Goal: Task Accomplishment & Management: Manage account settings

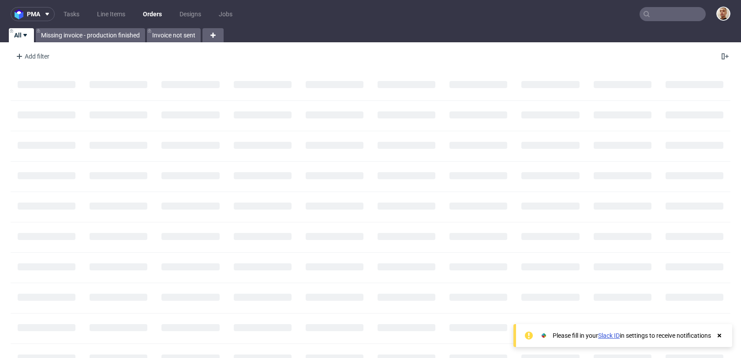
click at [675, 11] on input "text" at bounding box center [672, 14] width 66 height 14
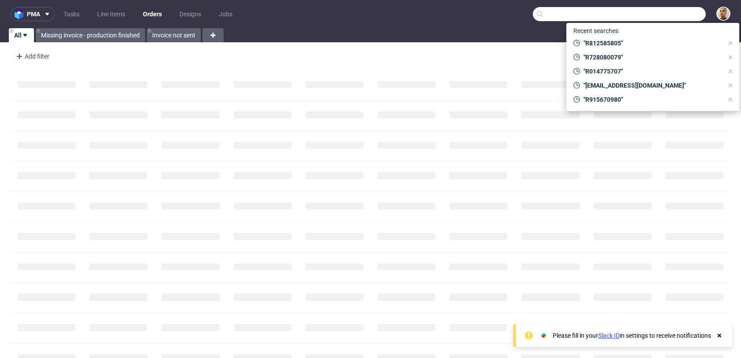
paste input "R824372224"
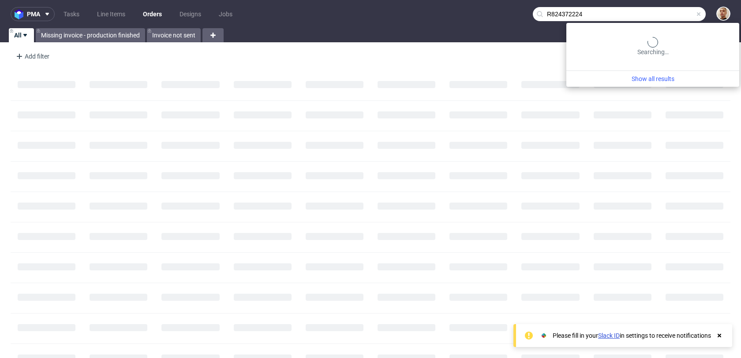
type input "R824372224"
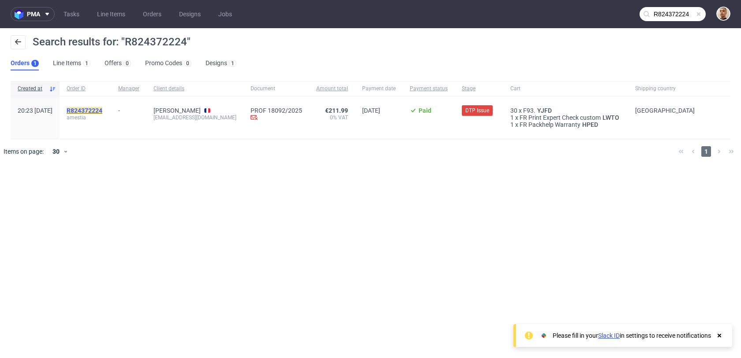
click at [102, 108] on mark "R824372224" at bounding box center [85, 110] width 36 height 7
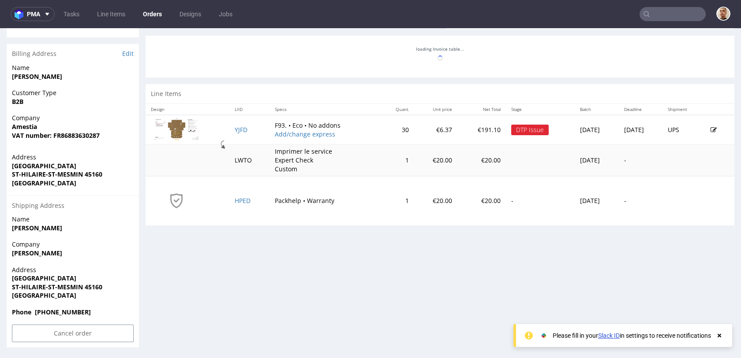
scroll to position [2, 0]
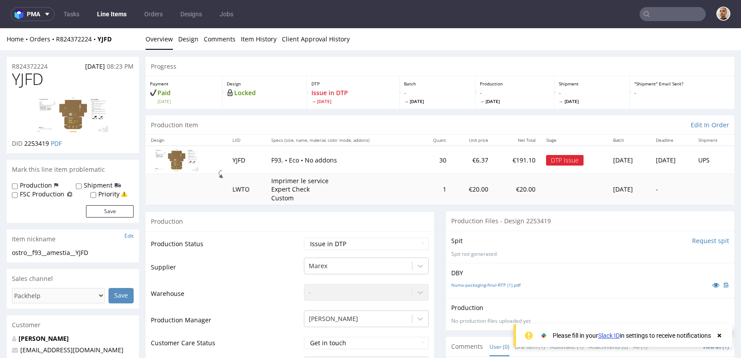
click at [309, 170] on td "F93. • Eco • No addons" at bounding box center [342, 160] width 153 height 28
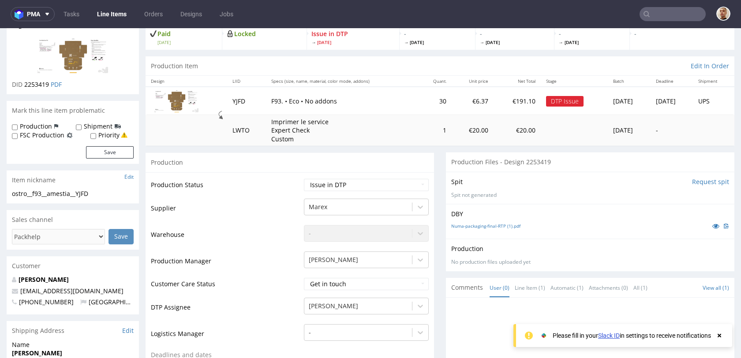
scroll to position [60, 0]
click at [86, 51] on img at bounding box center [72, 55] width 71 height 36
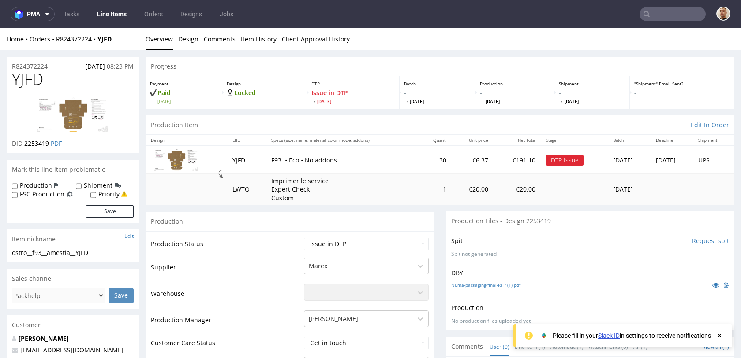
click at [86, 43] on div "Home Orders R824372224 YJFD" at bounding box center [73, 39] width 132 height 9
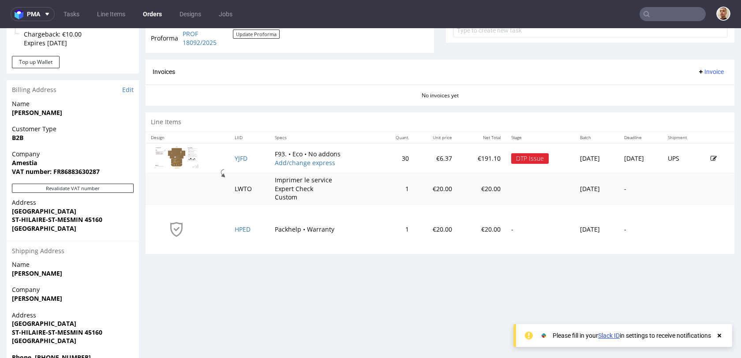
scroll to position [348, 0]
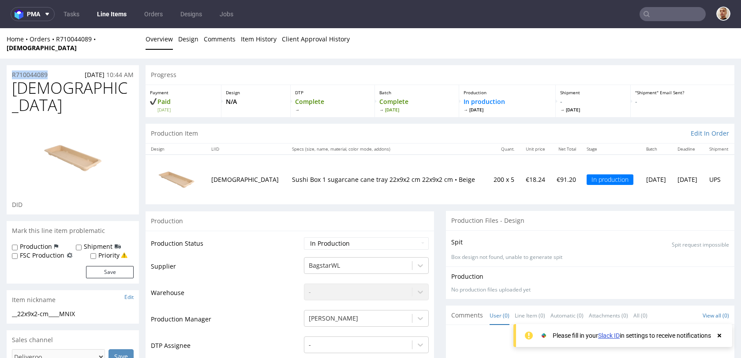
drag, startPoint x: 56, startPoint y: 67, endPoint x: 0, endPoint y: 66, distance: 56.0
copy p "R710044089"
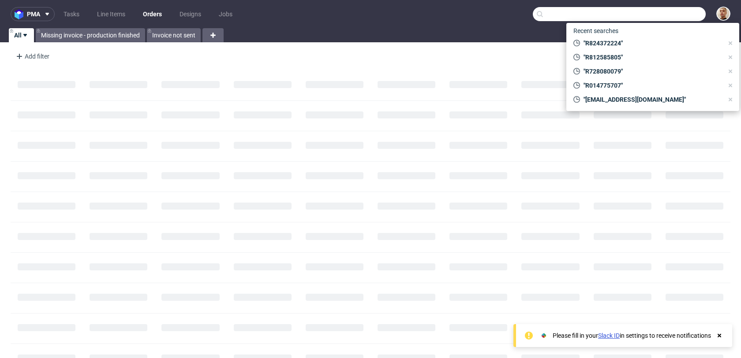
click at [661, 17] on input "text" at bounding box center [619, 14] width 173 height 14
paste input "R824372224"
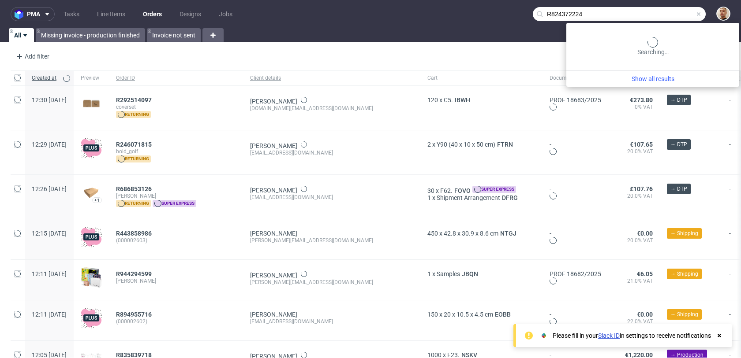
type input "R824372224"
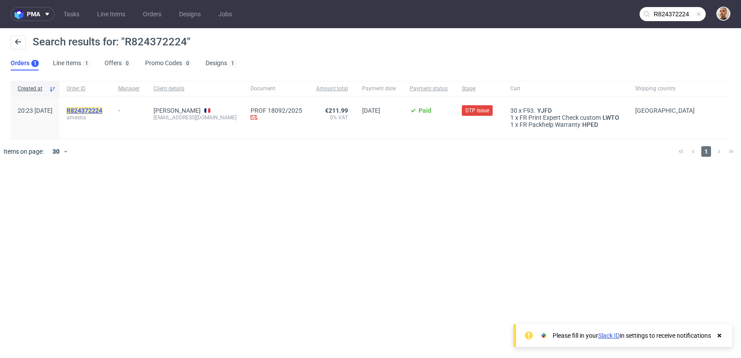
click at [102, 112] on mark "R824372224" at bounding box center [85, 110] width 36 height 7
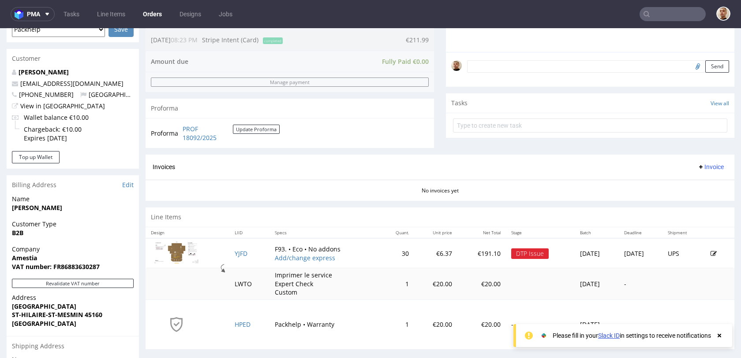
scroll to position [272, 0]
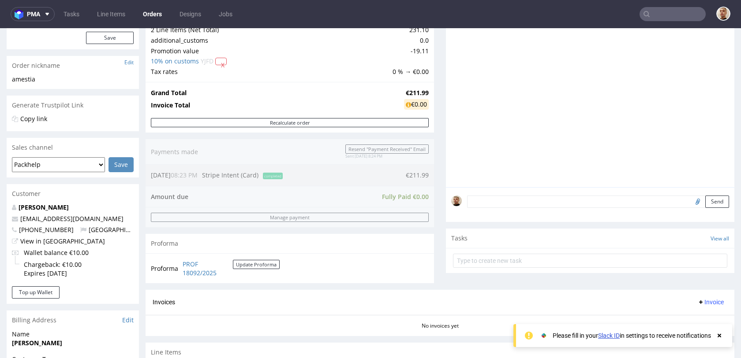
scroll to position [391, 0]
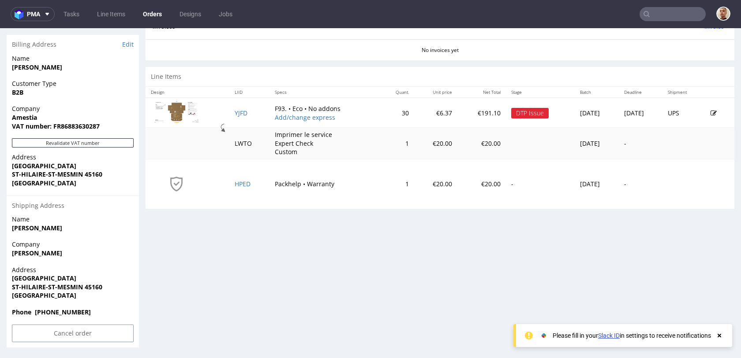
click at [710, 112] on icon at bounding box center [713, 113] width 6 height 6
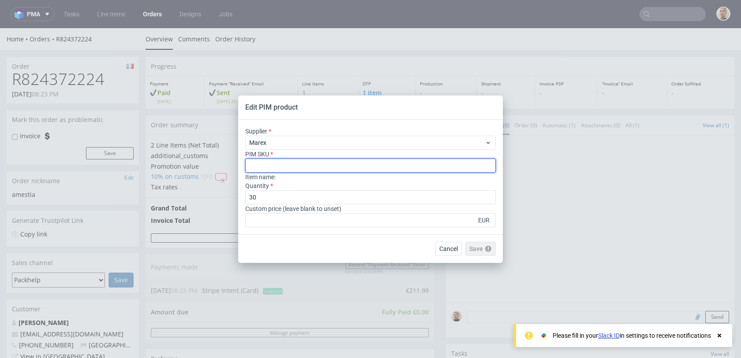
click at [314, 170] on input "text" at bounding box center [370, 166] width 250 height 14
type input "box--mailer-box--93--cardboard-white-one-side--print-eco-color--foil-none"
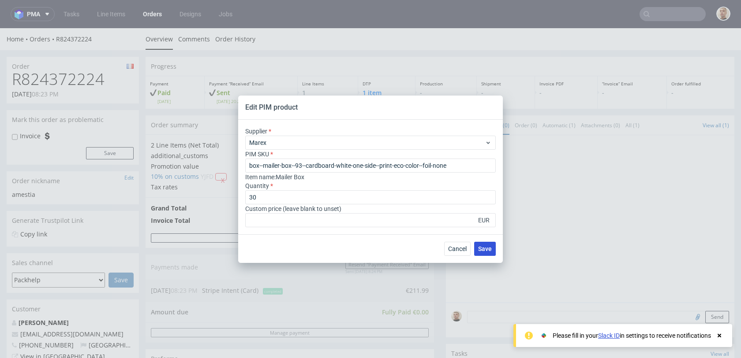
click at [486, 250] on span "Save" at bounding box center [485, 249] width 14 height 6
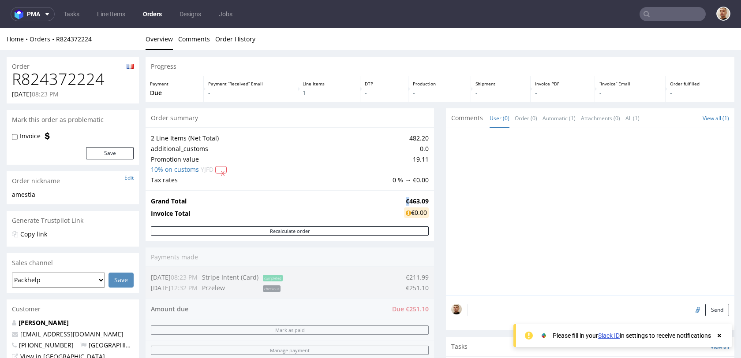
drag, startPoint x: 402, startPoint y: 201, endPoint x: 390, endPoint y: 200, distance: 11.9
click at [390, 200] on tr "Grand Total €463.09" at bounding box center [290, 201] width 278 height 11
copy tr "€"
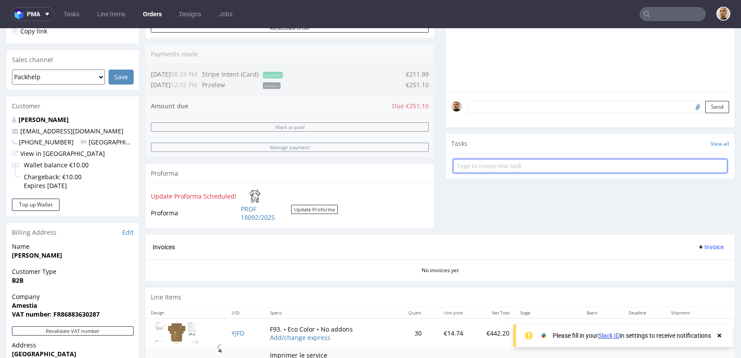
click at [495, 165] on input "text" at bounding box center [590, 166] width 274 height 14
type input "payment link"
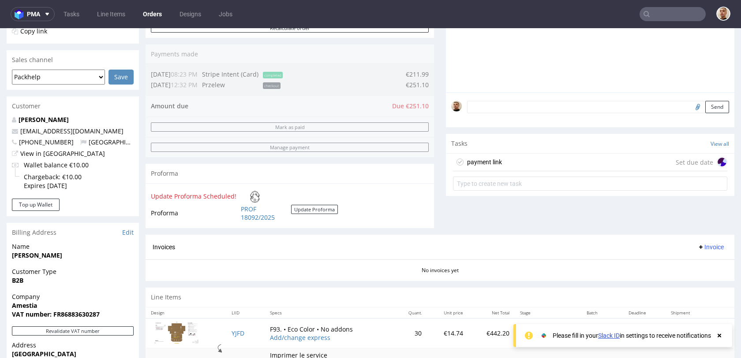
click at [491, 149] on div "Tasks View all" at bounding box center [590, 143] width 288 height 19
click at [491, 167] on div "payment link" at bounding box center [484, 162] width 35 height 11
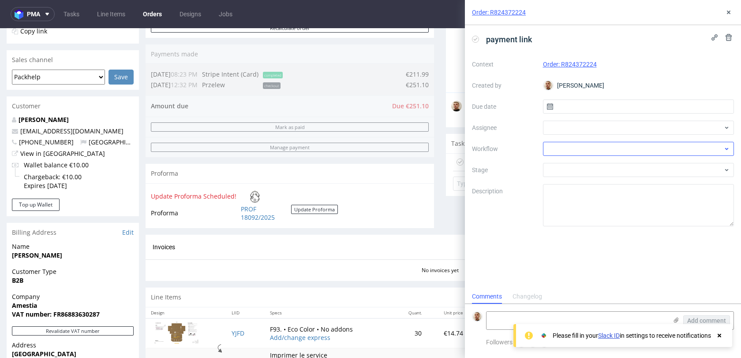
scroll to position [7, 0]
click at [583, 111] on input "text" at bounding box center [638, 107] width 191 height 14
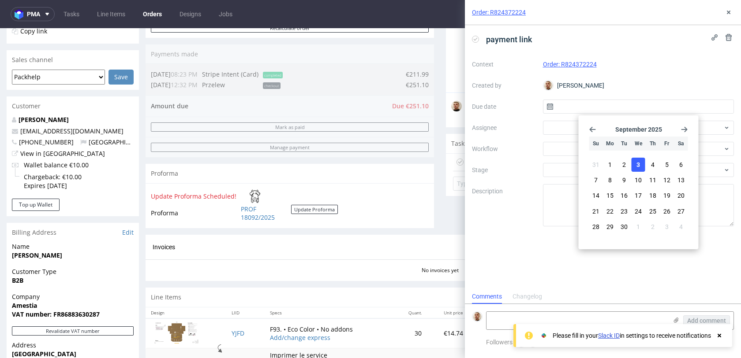
click at [639, 171] on section "31 1 2 3 4 5 6 7 8 9 10 11 12 13 14 15 16 17 18 19 20 21 22 23 24 25 26 27 28 2…" at bounding box center [638, 197] width 99 height 78
click at [639, 171] on button "3" at bounding box center [638, 165] width 14 height 14
type input "03/09/2025"
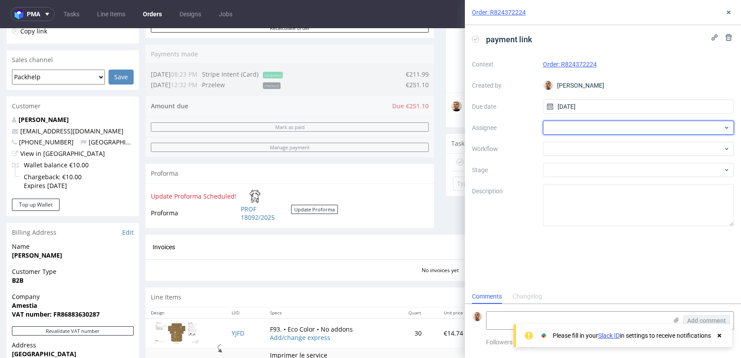
click at [611, 128] on div at bounding box center [638, 128] width 191 height 14
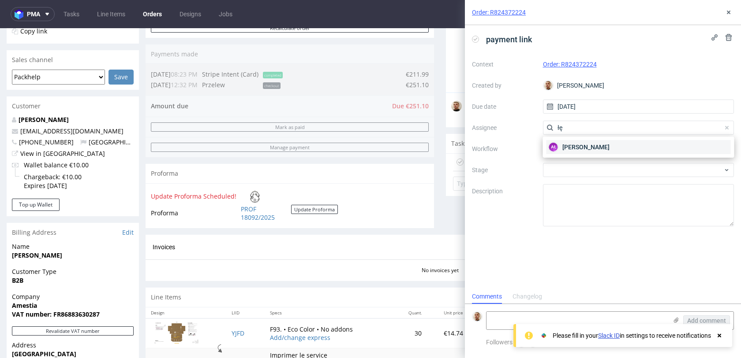
type input "łę"
click at [604, 149] on span "Aleksandra Łętowska" at bounding box center [585, 147] width 47 height 9
click at [604, 149] on div at bounding box center [638, 149] width 191 height 14
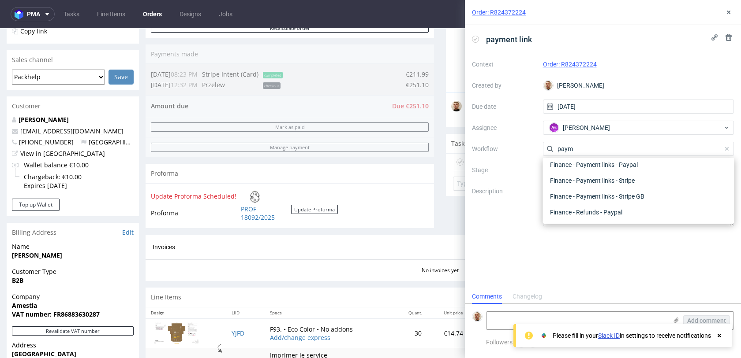
scroll to position [16, 0]
type input "paym"
click at [600, 192] on div "Finance - Payment links - Stripe" at bounding box center [638, 197] width 184 height 16
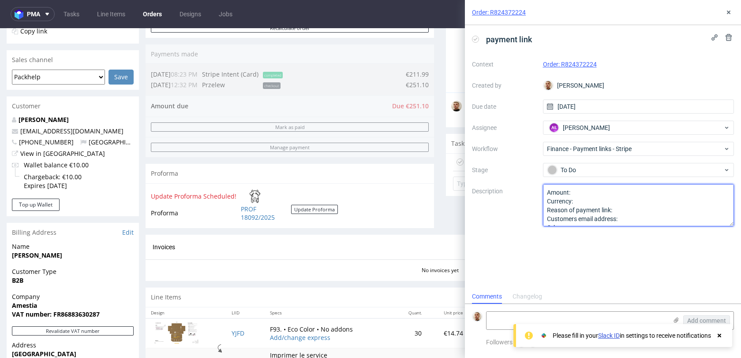
click at [599, 194] on textarea "Amount: Currency: Reason of payment link: Customers email address: Other:" at bounding box center [638, 205] width 191 height 42
paste textarea "251,10€"
click at [622, 211] on textarea "Amount: Currency: Reason of payment link: Customers email address: Other:" at bounding box center [638, 205] width 191 height 42
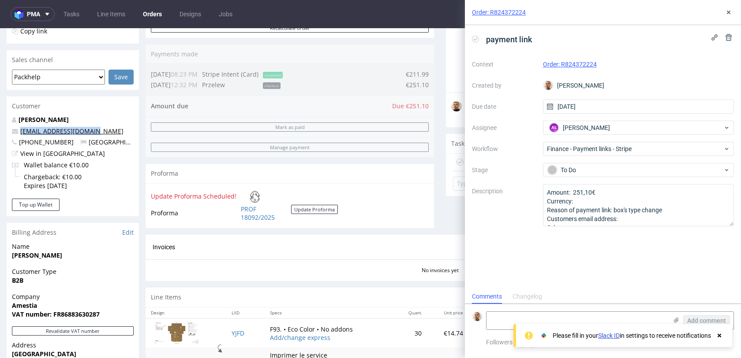
drag, startPoint x: 101, startPoint y: 128, endPoint x: 21, endPoint y: 131, distance: 79.8
click at [21, 131] on p "[EMAIL_ADDRESS][DOMAIN_NAME]" at bounding box center [73, 131] width 122 height 9
copy link "[EMAIL_ADDRESS][DOMAIN_NAME]"
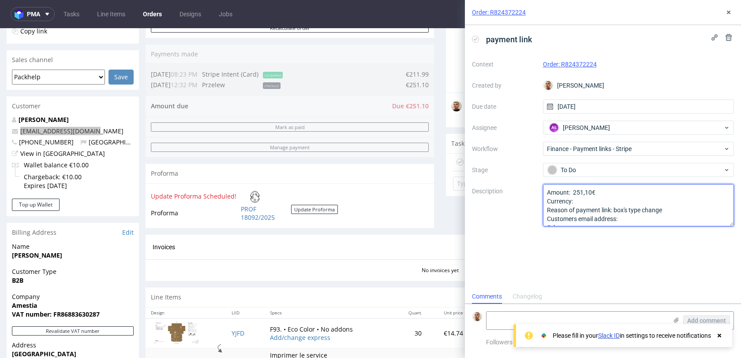
click at [643, 220] on textarea "Amount: 251,10€ Currency: Reason of payment link: box's type change Customers e…" at bounding box center [638, 205] width 191 height 42
paste textarea "[EMAIL_ADDRESS][DOMAIN_NAME]"
type textarea "Amount: 251,10€ Currency: Reason of payment link: box's type change Customers e…"
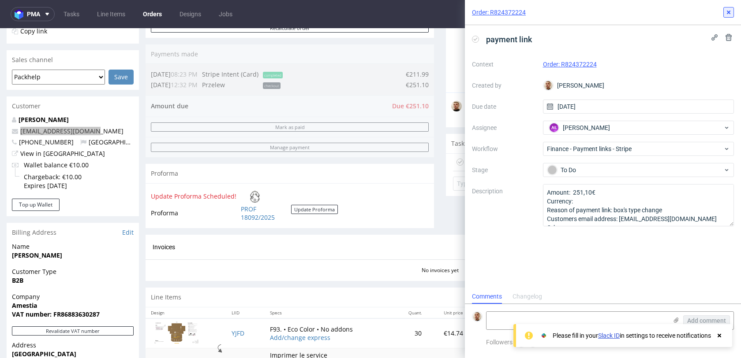
click at [732, 15] on button at bounding box center [728, 12] width 11 height 11
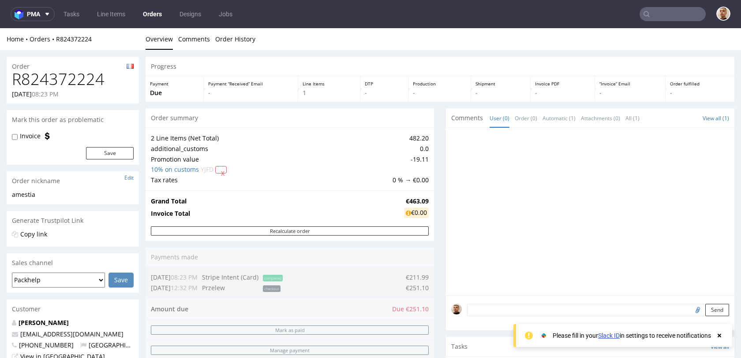
click at [84, 78] on h1 "R824372224" at bounding box center [73, 80] width 122 height 18
copy h1 "R824372224"
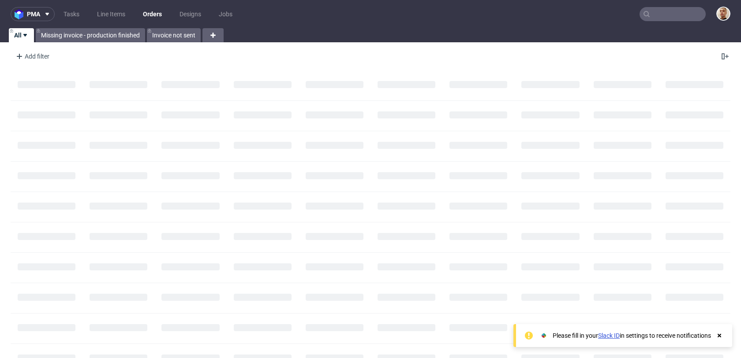
click at [65, 21] on nav "pma Tasks Line Items Orders Designs Jobs" at bounding box center [370, 14] width 741 height 28
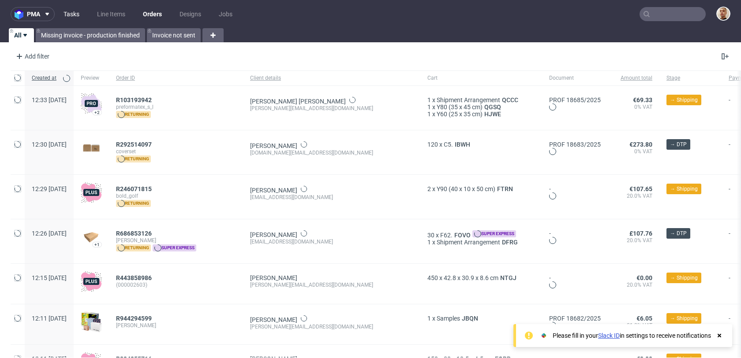
click at [69, 17] on link "Tasks" at bounding box center [71, 14] width 26 height 14
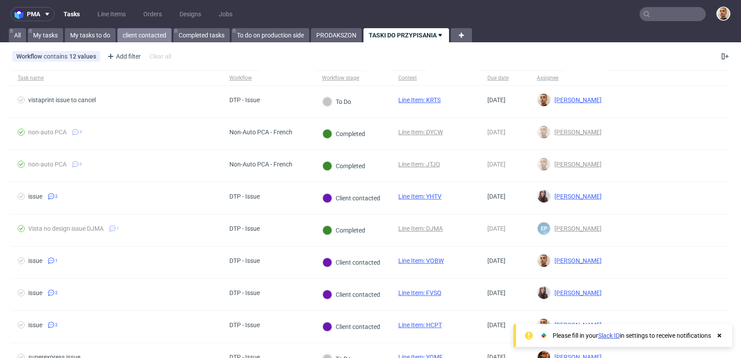
click at [131, 31] on link "client contacted" at bounding box center [144, 35] width 54 height 14
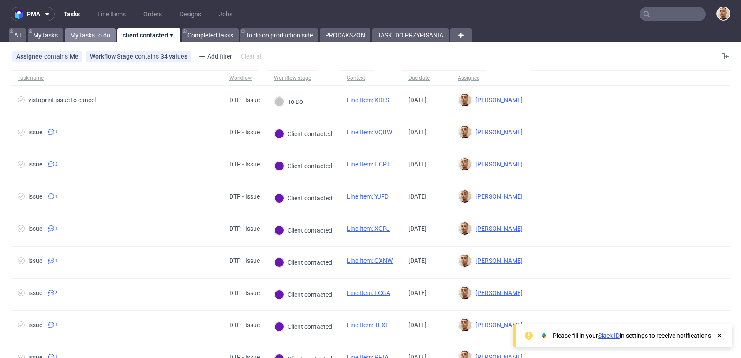
click at [97, 28] on link "My tasks to do" at bounding box center [90, 35] width 51 height 14
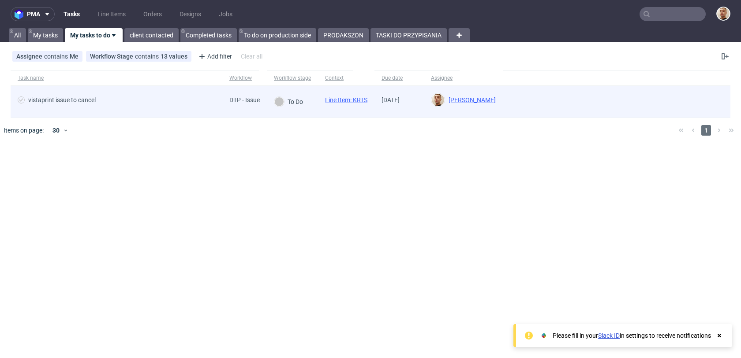
click at [135, 97] on span "vistaprint issue to cancel" at bounding box center [117, 102] width 198 height 11
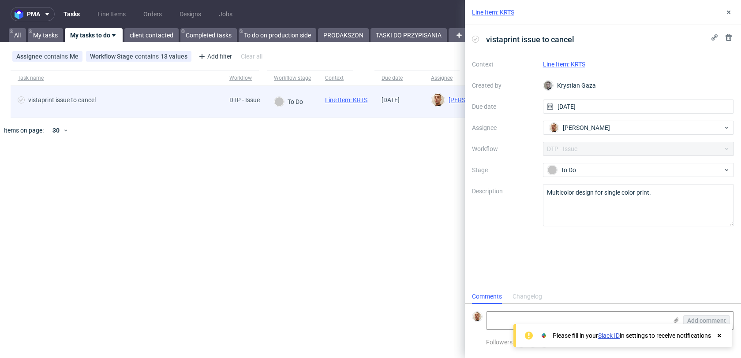
scroll to position [7, 0]
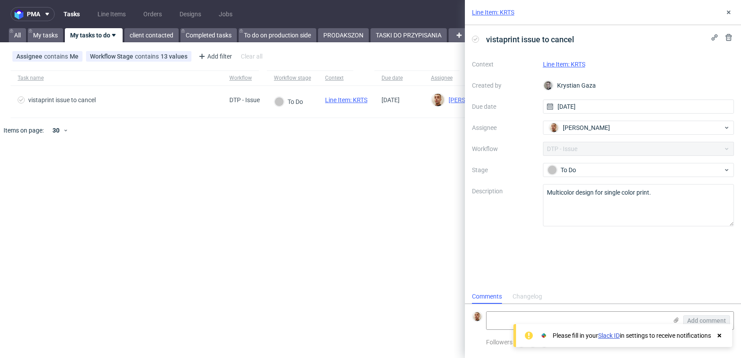
click at [560, 63] on link "Line Item: KRTS" at bounding box center [564, 64] width 42 height 7
click at [581, 191] on textarea "Multicolor design for single color print." at bounding box center [638, 205] width 191 height 42
click at [590, 218] on textarea "Multicolor design for single color print." at bounding box center [638, 205] width 191 height 42
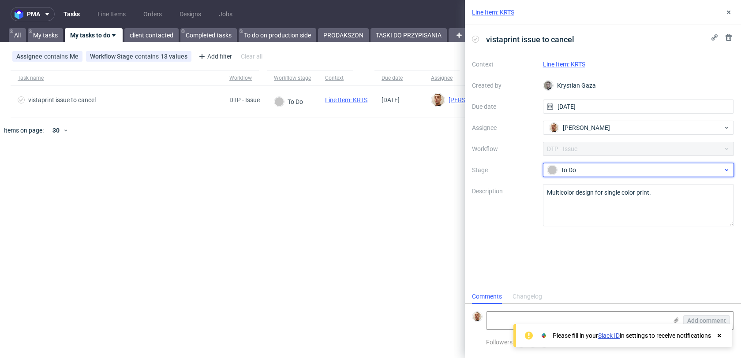
click at [579, 169] on div "To Do" at bounding box center [634, 170] width 175 height 10
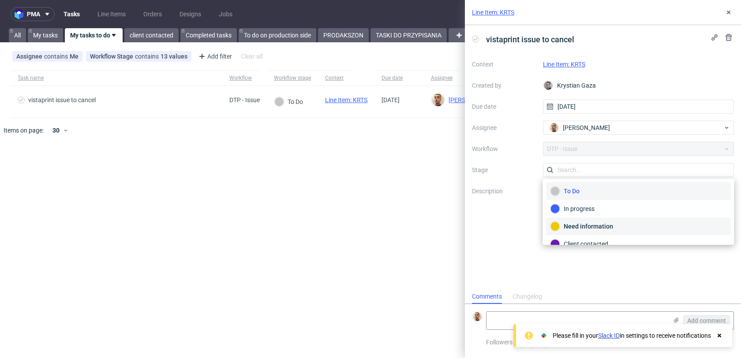
scroll to position [64, 0]
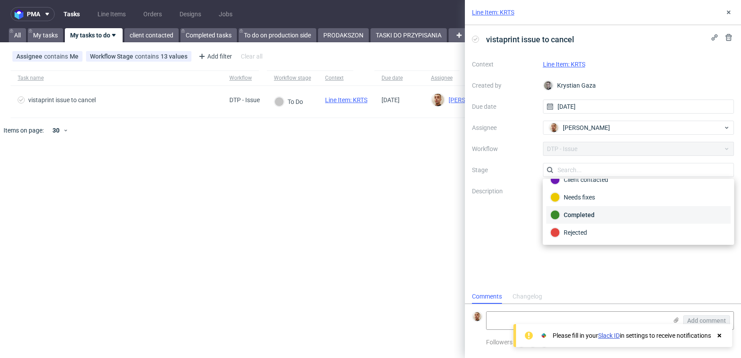
click at [593, 220] on div "Completed" at bounding box center [638, 215] width 184 height 18
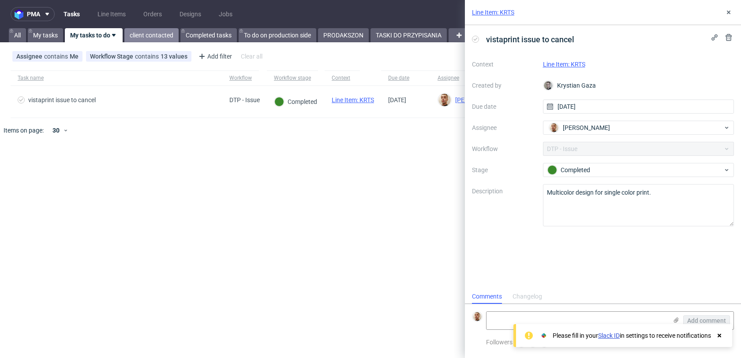
click at [149, 37] on link "client contacted" at bounding box center [151, 35] width 54 height 14
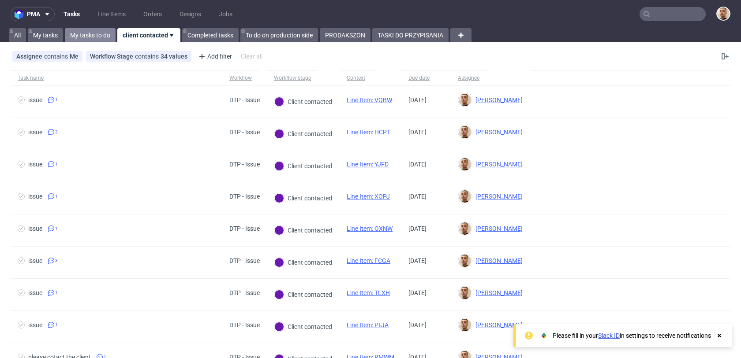
click at [111, 35] on link "My tasks to do" at bounding box center [90, 35] width 51 height 14
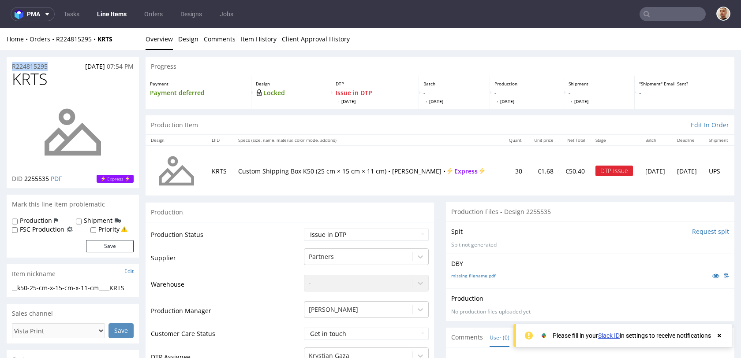
drag, startPoint x: 58, startPoint y: 63, endPoint x: 1, endPoint y: 63, distance: 57.3
copy p "R224815295"
click at [91, 64] on span "[DATE]" at bounding box center [95, 66] width 20 height 8
drag, startPoint x: 74, startPoint y: 65, endPoint x: 104, endPoint y: 67, distance: 30.0
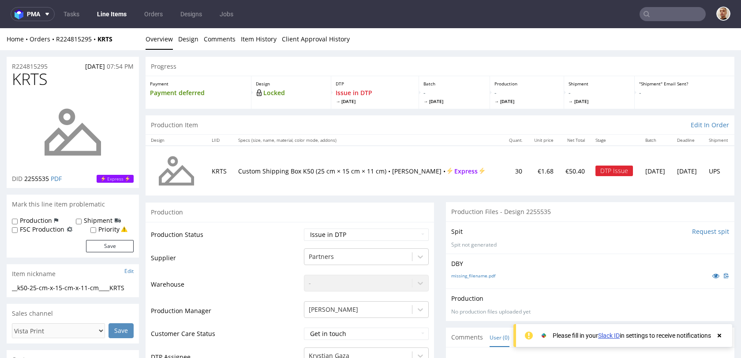
click at [104, 67] on span "[DATE]" at bounding box center [95, 66] width 20 height 8
copy span "[DATE]"
drag, startPoint x: 234, startPoint y: 165, endPoint x: 399, endPoint y: 169, distance: 164.9
click at [399, 169] on td "Custom Shipping Box K50 (25 cm × 15 cm × 11 cm) • [PERSON_NAME] • Express" at bounding box center [368, 171] width 270 height 50
click at [423, 168] on p "Custom Shipping Box K50 (25 cm × 15 cm × 11 cm) • [PERSON_NAME] • Express" at bounding box center [367, 171] width 259 height 9
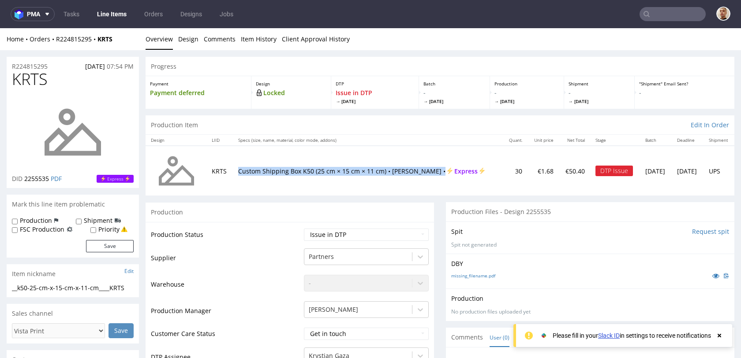
drag, startPoint x: 435, startPoint y: 169, endPoint x: 235, endPoint y: 164, distance: 199.8
click at [238, 167] on p "Custom Shipping Box K50 (25 cm × 15 cm × 11 cm) • White - Brown • Express" at bounding box center [367, 171] width 259 height 9
copy p "Custom Shipping Box K50 (25 cm × 15 cm × 11 cm) • White - Brown •"
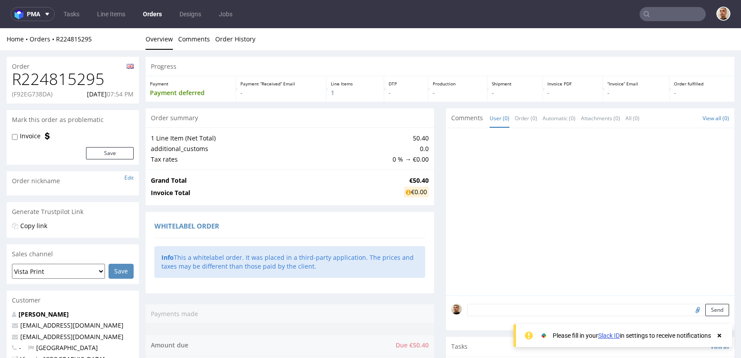
click at [35, 93] on p "(F92EG738DA)" at bounding box center [32, 94] width 41 height 9
copy p "F92EG738DA"
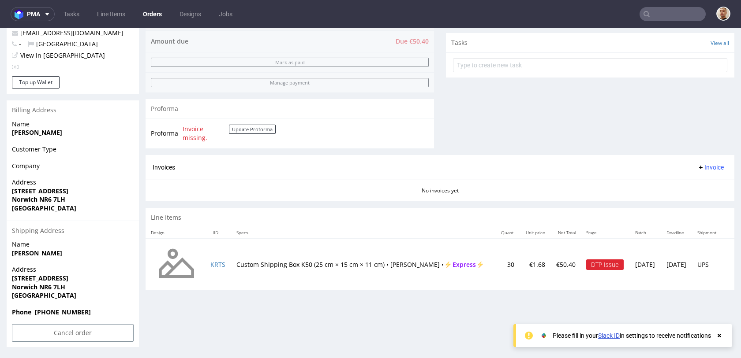
scroll to position [2, 0]
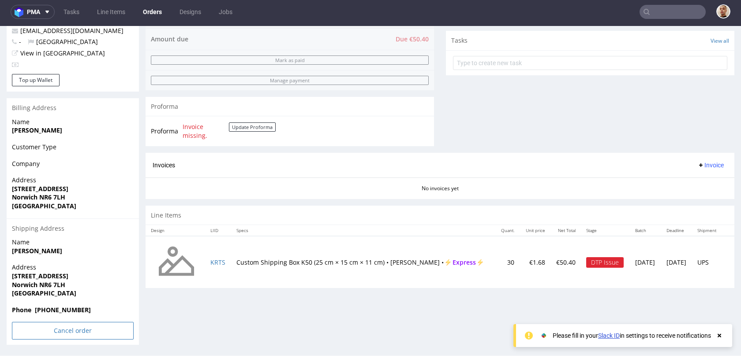
click at [97, 331] on input "Cancel order" at bounding box center [73, 331] width 122 height 18
click at [60, 311] on link "Yes" at bounding box center [59, 306] width 25 height 13
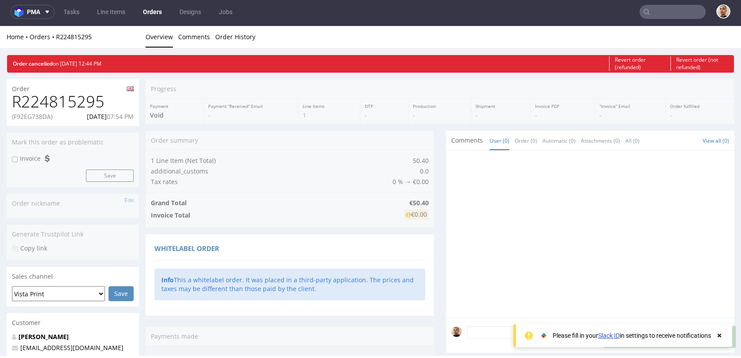
scroll to position [0, 0]
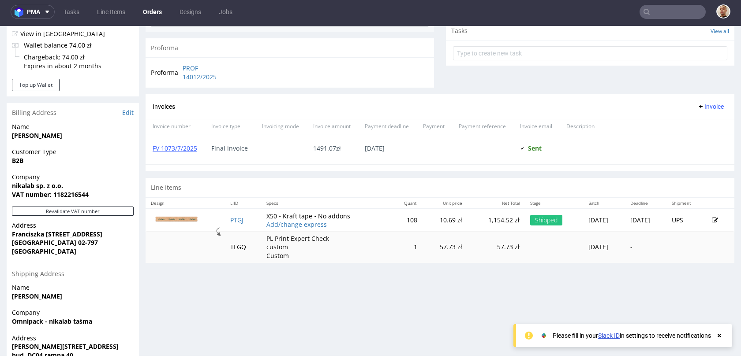
scroll to position [183, 0]
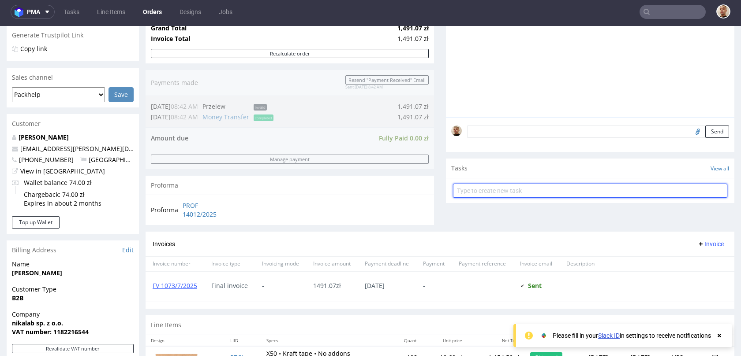
click at [472, 191] on input "text" at bounding box center [590, 191] width 274 height 14
type input "refund"
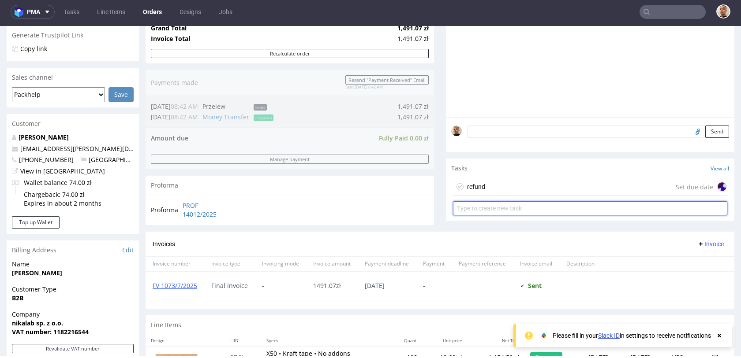
click at [491, 205] on input "text" at bounding box center [590, 208] width 274 height 14
type input "invoice's correction"
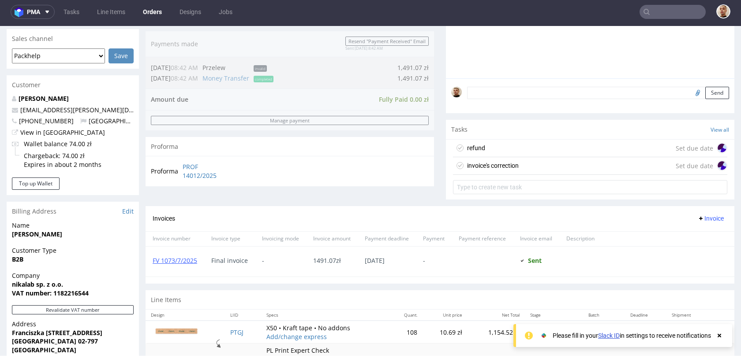
scroll to position [268, 0]
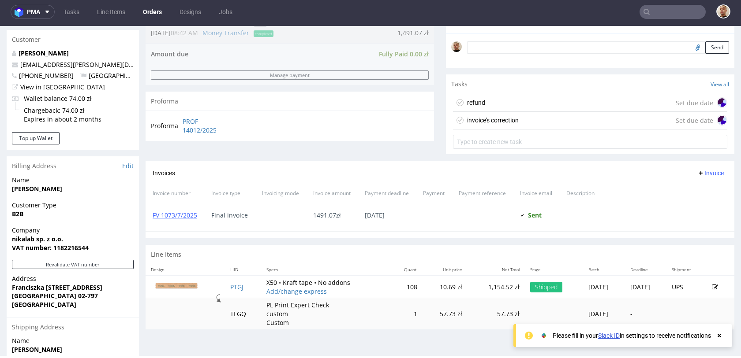
click at [499, 104] on div "refund Set due date" at bounding box center [590, 103] width 274 height 18
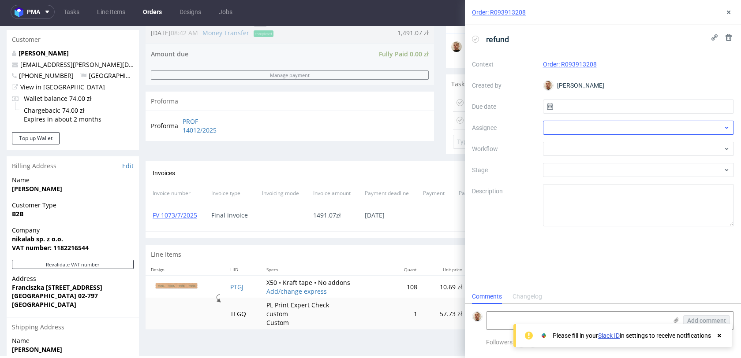
scroll to position [7, 0]
click at [584, 108] on input "text" at bounding box center [638, 107] width 191 height 14
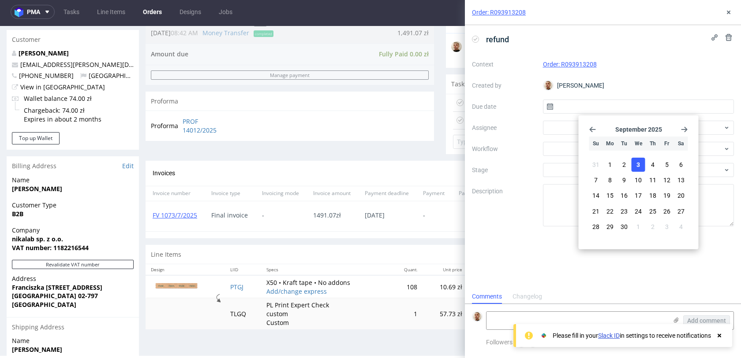
click at [637, 168] on span "3" at bounding box center [638, 164] width 4 height 9
type input "[DATE]"
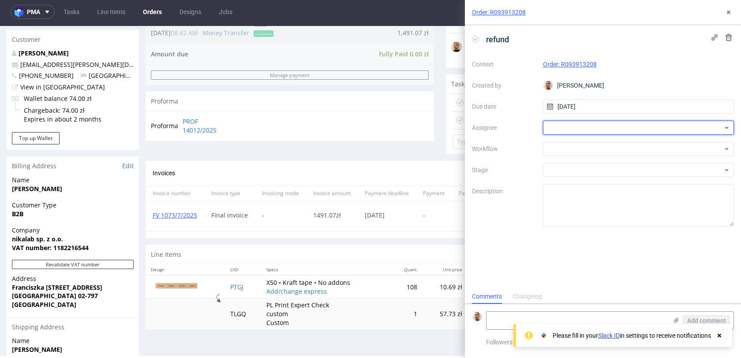
click at [592, 129] on div at bounding box center [638, 128] width 191 height 14
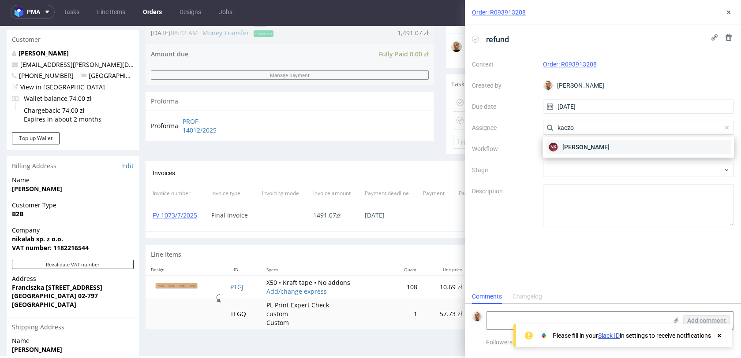
type input "kaczo"
click at [589, 142] on div "NK Natalia Kaczorowska" at bounding box center [638, 147] width 184 height 14
click at [585, 151] on div at bounding box center [638, 149] width 191 height 14
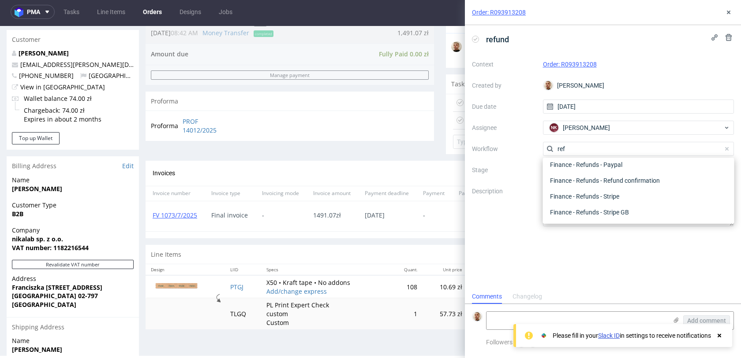
scroll to position [48, 0]
type input "refund"
click at [590, 194] on div "Finance - Refunds - Stripe" at bounding box center [638, 197] width 184 height 16
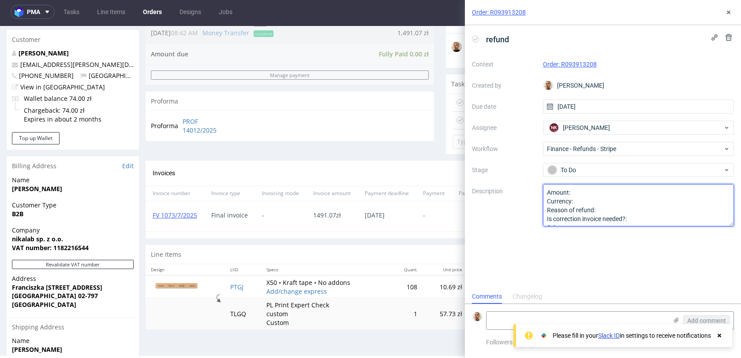
click at [590, 194] on textarea "Amount: Currency: Reason of refund: Is correction invoice needed?: Other:" at bounding box center [638, 205] width 191 height 42
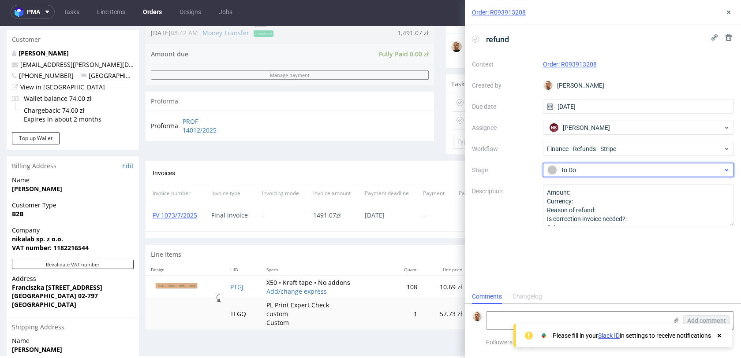
click at [600, 168] on div "To Do" at bounding box center [634, 170] width 175 height 10
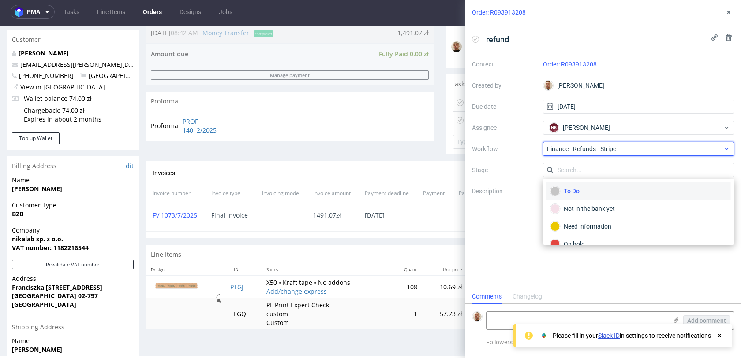
click at [610, 150] on span "Finance - Refunds - Stripe" at bounding box center [635, 149] width 176 height 9
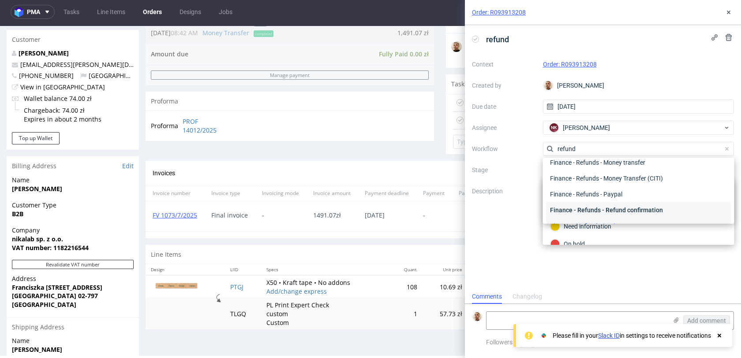
scroll to position [0, 0]
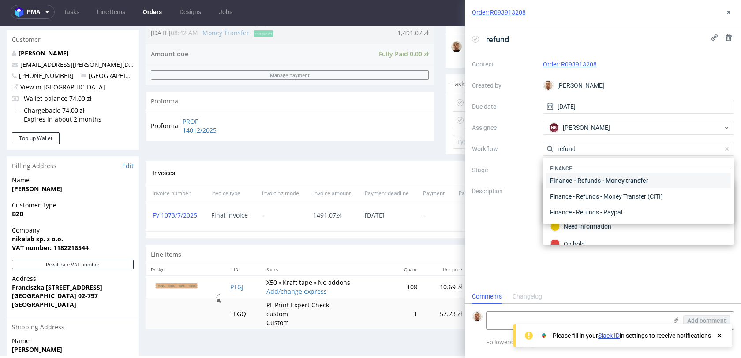
type input "refund"
click at [612, 181] on div "Finance - Refunds - Money transfer" at bounding box center [638, 181] width 184 height 16
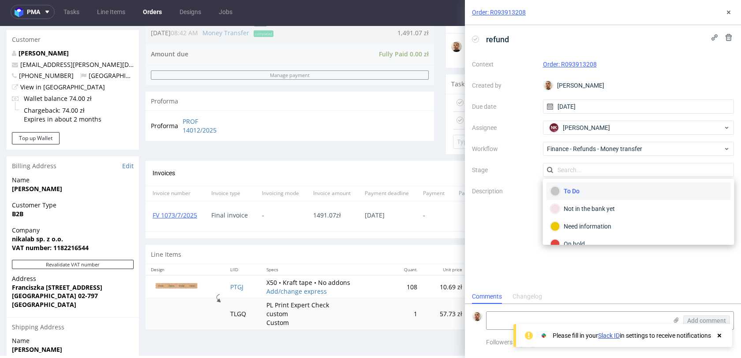
click at [576, 196] on div "To Do" at bounding box center [638, 192] width 184 height 18
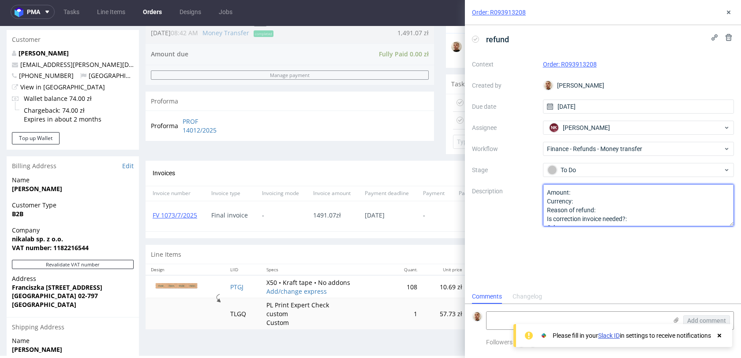
click at [611, 194] on textarea "Amount: Currency: Reason of refund: Is correction invoice needed?: Other:" at bounding box center [638, 205] width 191 height 42
click at [634, 211] on textarea "Amount: Currency: Reason of refund: Is correction invoice needed?: Other:" at bounding box center [638, 205] width 191 height 42
click at [651, 218] on textarea "Amount: Currency: Reason of refund: Is correction invoice needed?: Other:" at bounding box center [638, 205] width 191 height 42
type textarea "Amount: 50% of PTGJ Currency: Reason of refund: complaint due to wrong print co…"
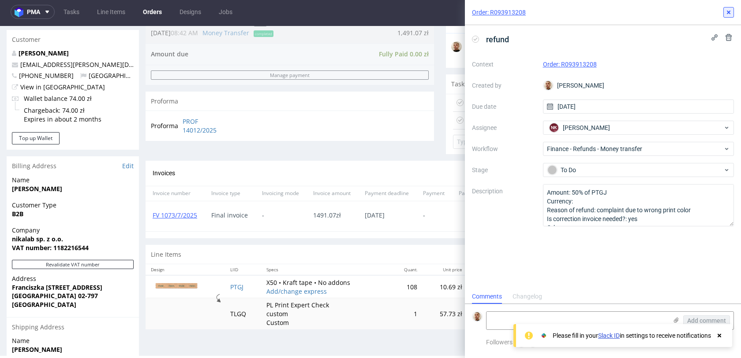
click at [729, 11] on icon at bounding box center [728, 12] width 7 height 7
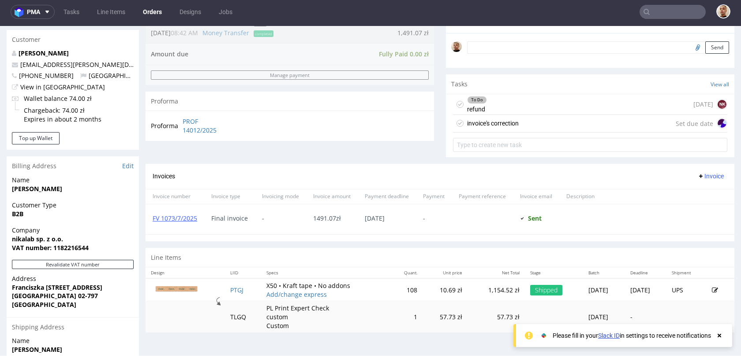
click at [552, 128] on div "invoice's correction Set due date" at bounding box center [590, 124] width 274 height 18
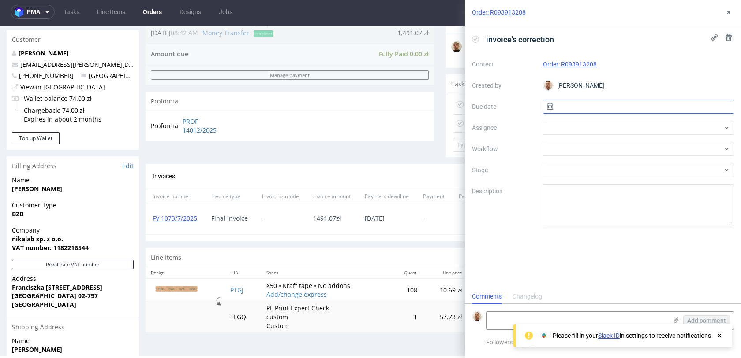
scroll to position [7, 0]
click at [645, 102] on input "text" at bounding box center [638, 107] width 191 height 14
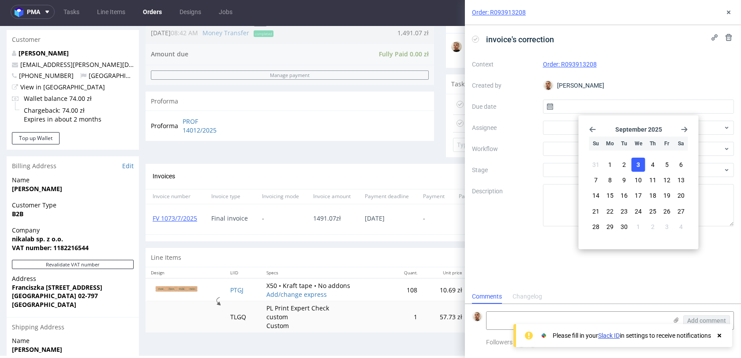
click at [640, 162] on button "3" at bounding box center [638, 165] width 14 height 14
type input "03/09/2025"
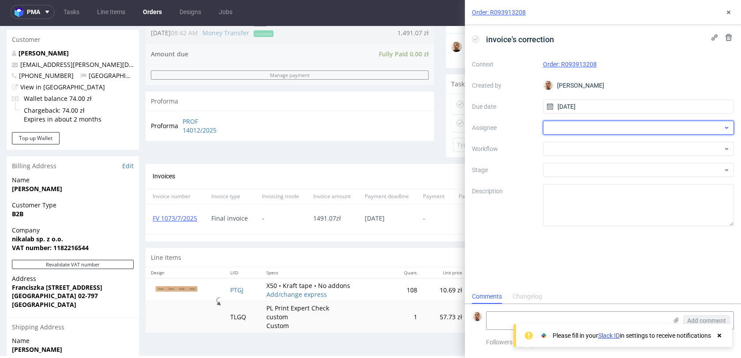
click at [611, 127] on div at bounding box center [638, 128] width 191 height 14
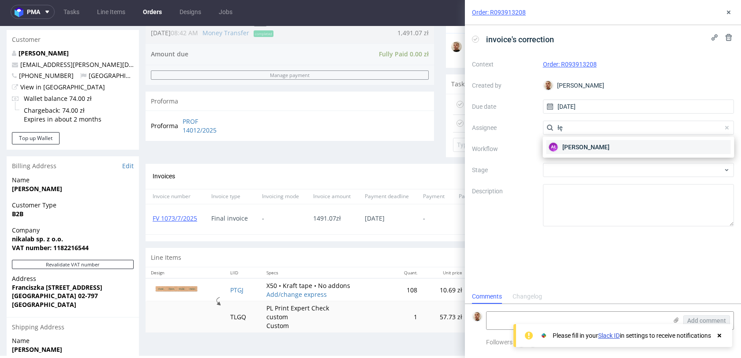
type input "łę"
click at [596, 142] on div "AŁ Aleksandra Łętowska" at bounding box center [638, 147] width 184 height 14
click at [596, 145] on div at bounding box center [638, 149] width 191 height 14
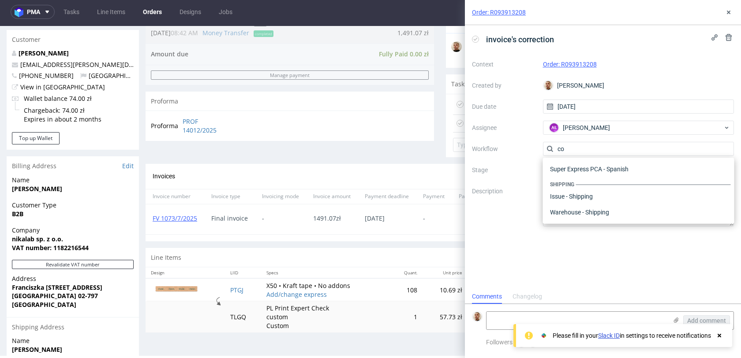
scroll to position [0, 0]
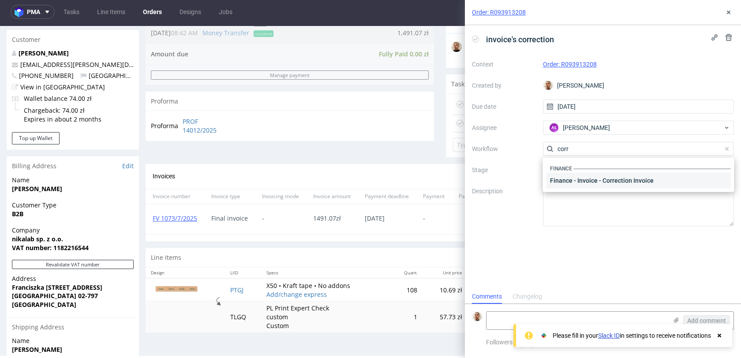
type input "corr"
click at [584, 178] on div "Finance - Invoice - Correction Invoice" at bounding box center [638, 181] width 184 height 16
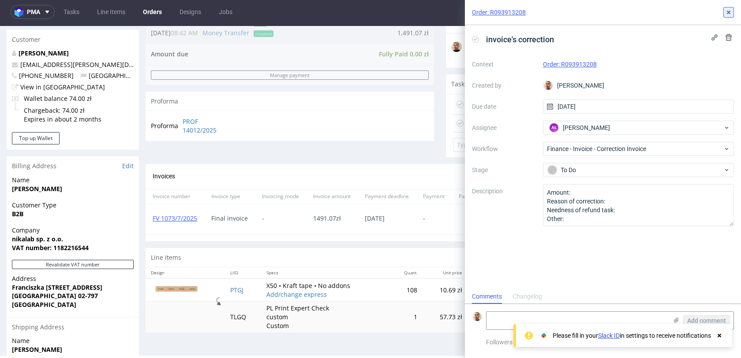
click at [729, 15] on icon at bounding box center [728, 12] width 7 height 7
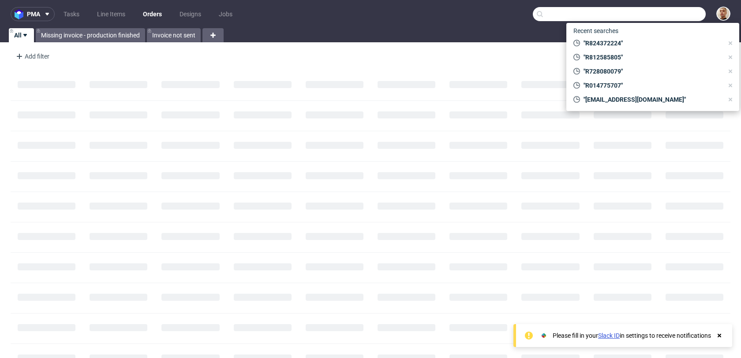
click at [659, 13] on input "text" at bounding box center [619, 14] width 173 height 14
paste input "R824372224"
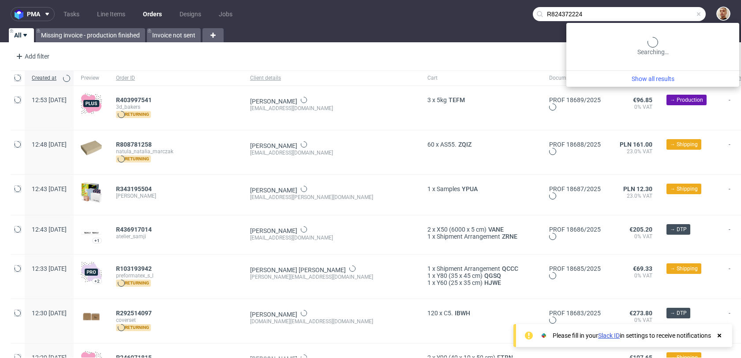
type input "R824372224"
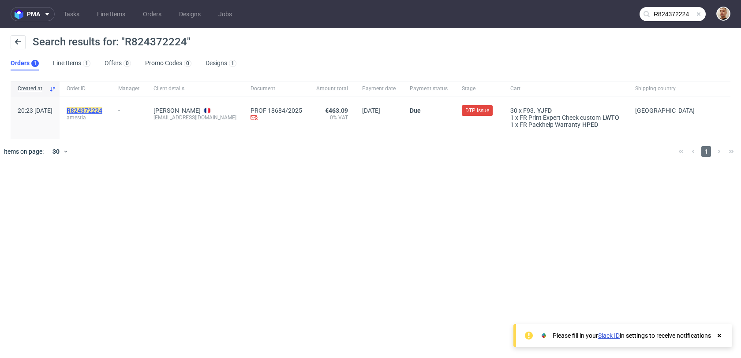
click at [110, 107] on div "R824372224 amestia" at bounding box center [86, 118] width 52 height 42
click at [102, 108] on mark "R824372224" at bounding box center [85, 110] width 36 height 7
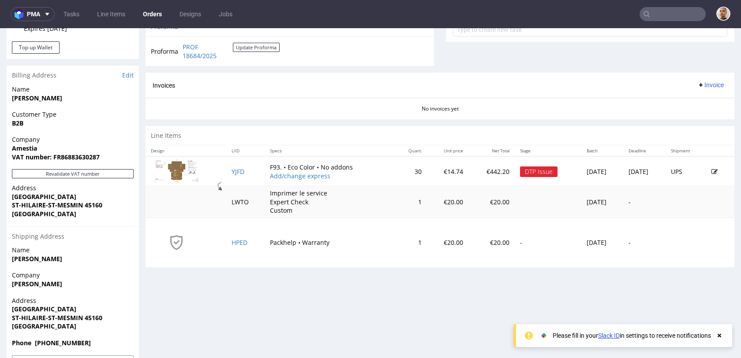
scroll to position [391, 0]
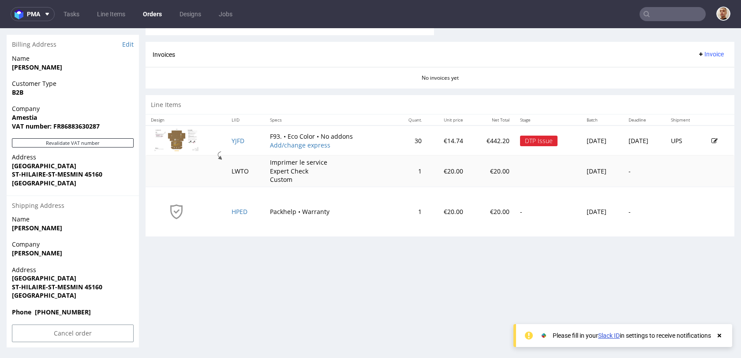
click at [232, 136] on td "YJFD" at bounding box center [245, 141] width 38 height 30
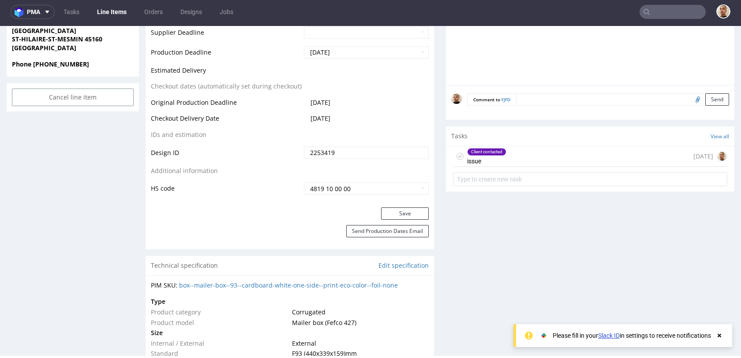
scroll to position [434, 0]
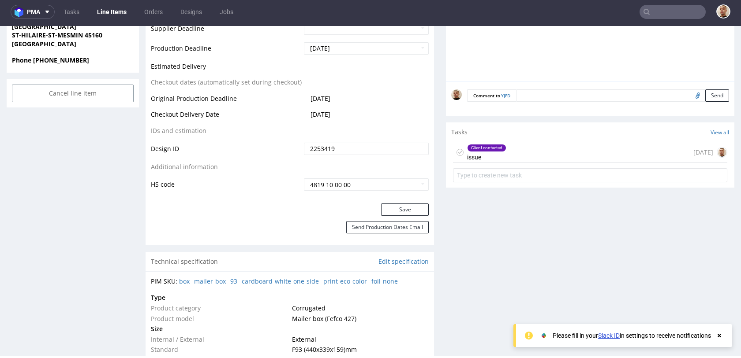
click at [535, 147] on div "Client contacted issue [DATE]" at bounding box center [590, 152] width 274 height 21
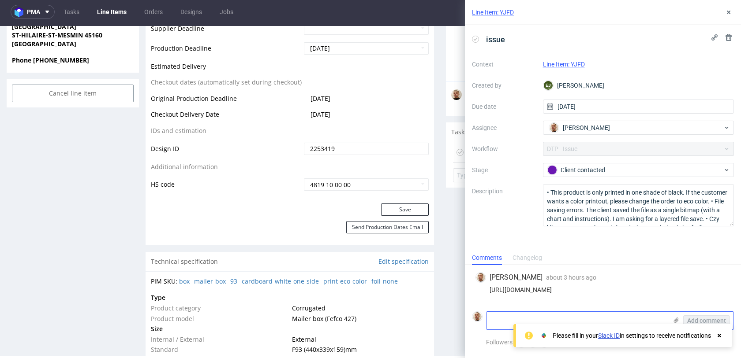
click at [519, 317] on textarea at bounding box center [576, 321] width 181 height 18
type textarea "eco color"
click at [712, 320] on span "Add comment" at bounding box center [706, 321] width 39 height 6
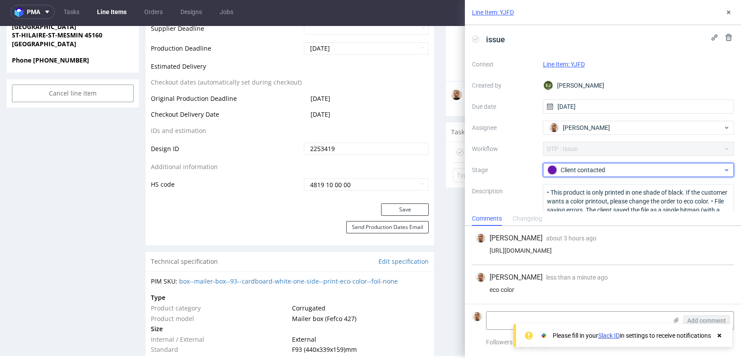
click at [623, 176] on div "Client contacted" at bounding box center [638, 170] width 191 height 14
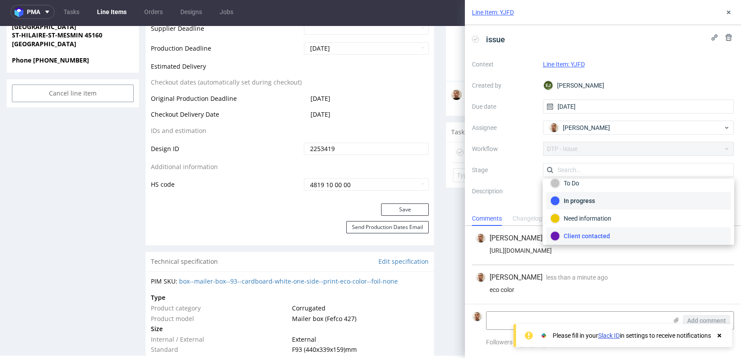
scroll to position [64, 0]
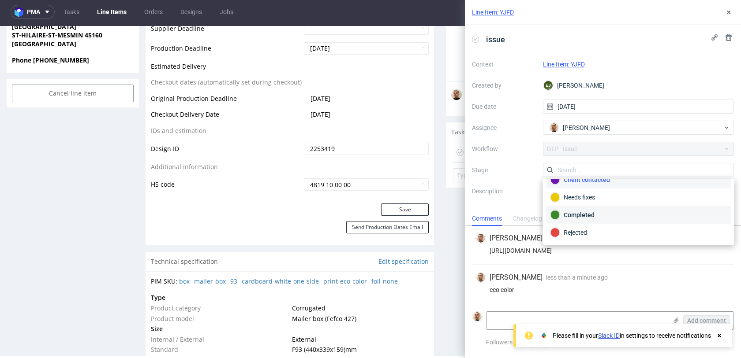
click at [591, 210] on div "Completed" at bounding box center [638, 215] width 176 height 10
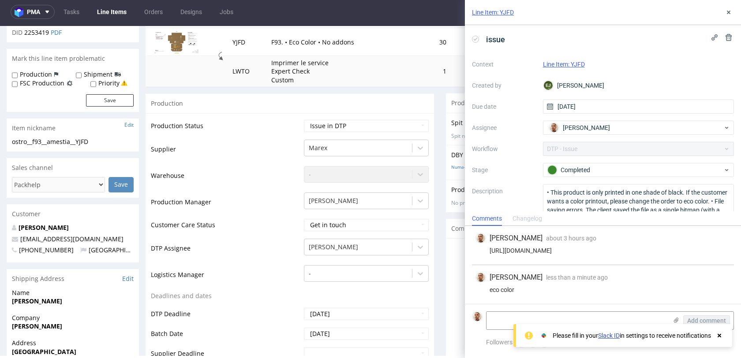
scroll to position [0, 0]
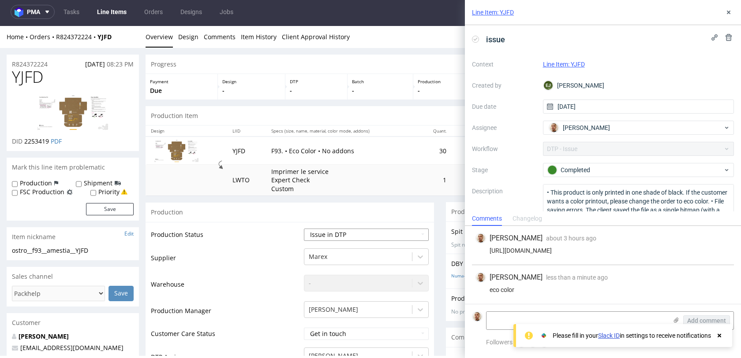
click at [319, 231] on select "Waiting for Artwork Waiting for Diecut Waiting for Mockup Waiting for DTP Waiti…" at bounding box center [366, 235] width 125 height 12
select select "back_for_dtp"
click at [304, 229] on select "Waiting for Artwork Waiting for Diecut Waiting for Mockup Waiting for DTP Waiti…" at bounding box center [366, 235] width 125 height 12
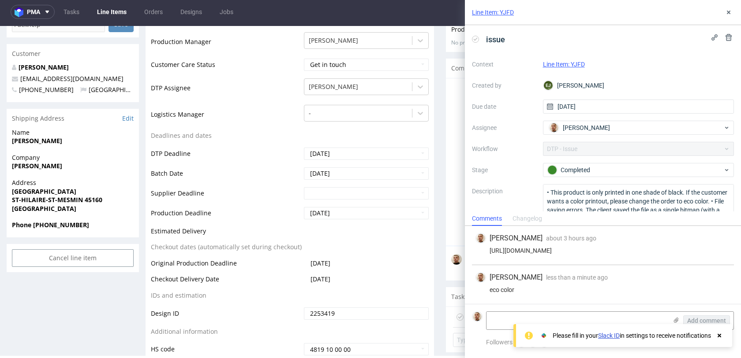
scroll to position [377, 0]
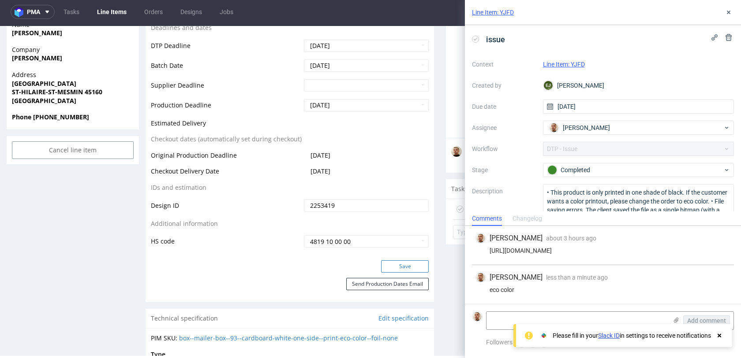
click at [382, 265] on button "Save" at bounding box center [405, 267] width 48 height 12
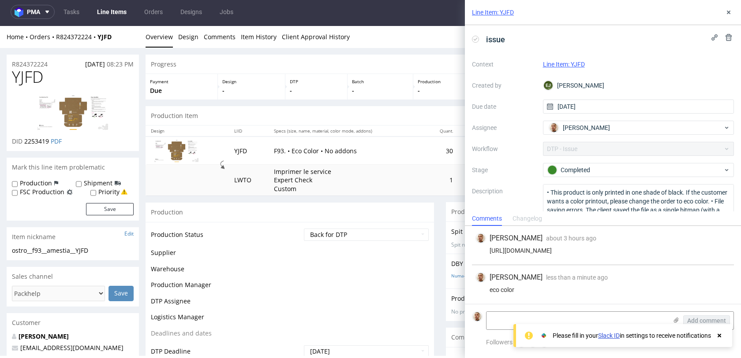
scroll to position [376, 0]
